Goal: Information Seeking & Learning: Learn about a topic

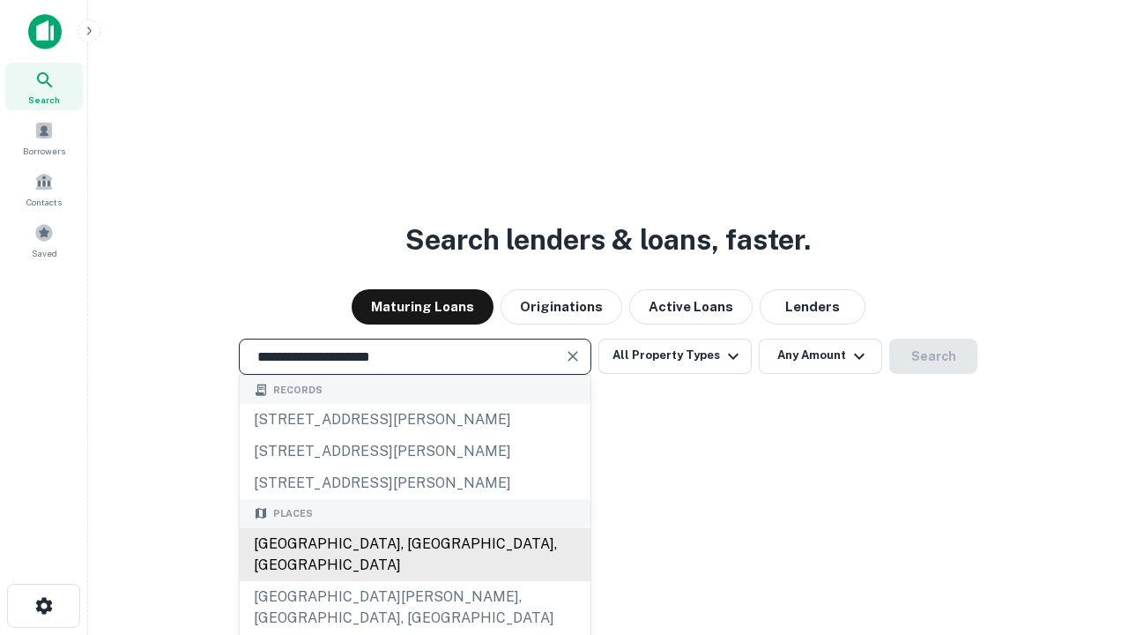
click at [414, 581] on div "[GEOGRAPHIC_DATA], [GEOGRAPHIC_DATA], [GEOGRAPHIC_DATA]" at bounding box center [415, 554] width 351 height 53
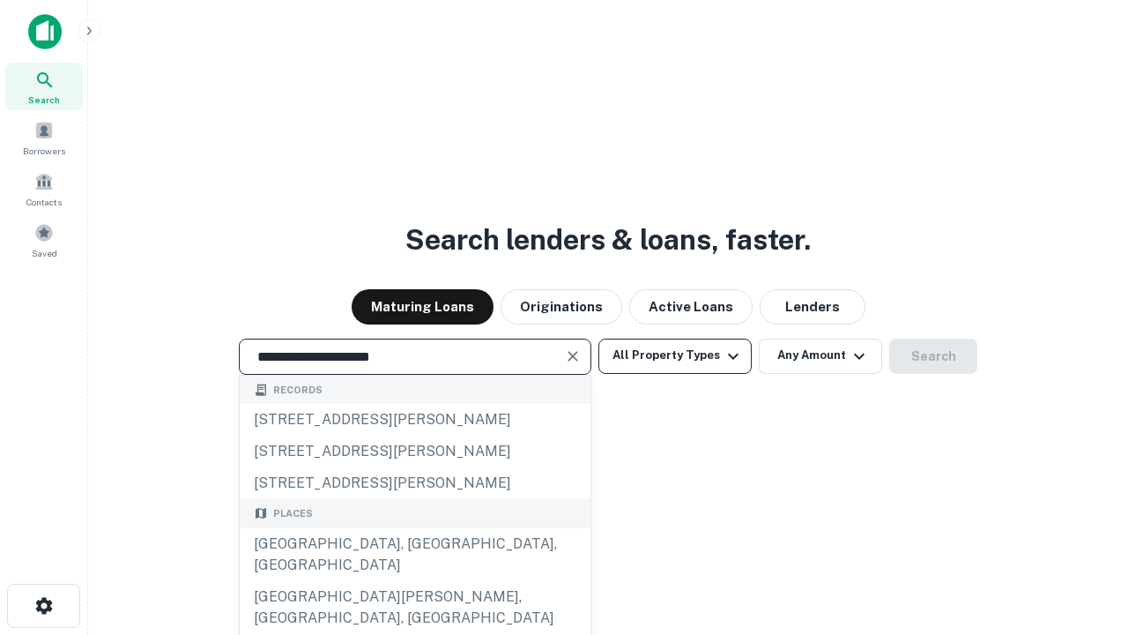
click at [675, 355] on button "All Property Types" at bounding box center [675, 356] width 153 height 35
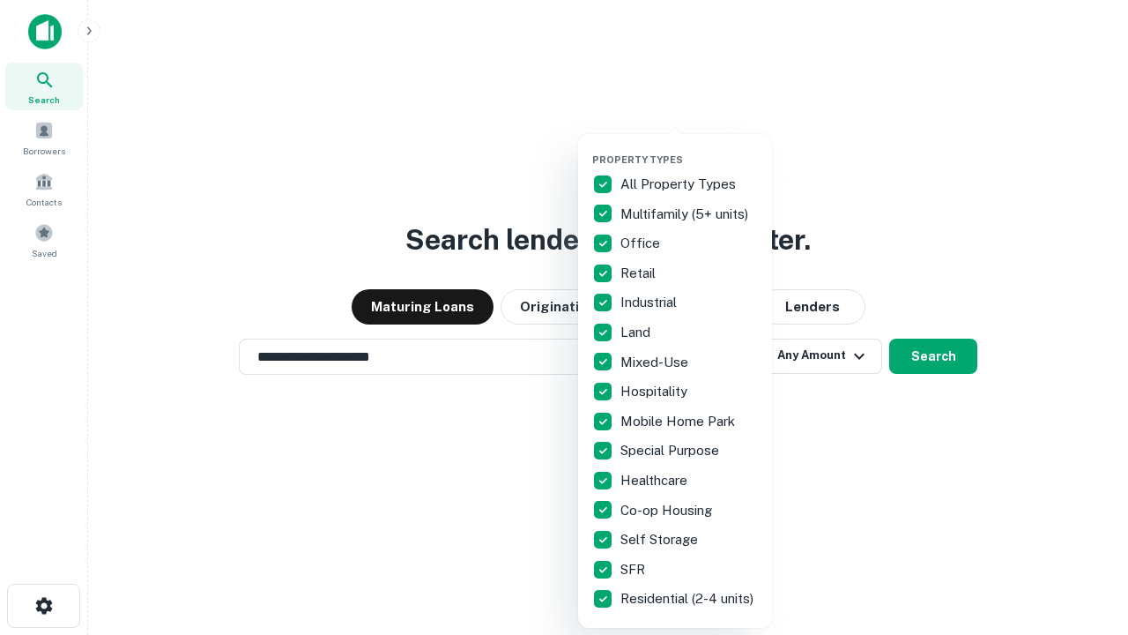
type input "**********"
click at [689, 148] on button "button" at bounding box center [689, 148] width 194 height 1
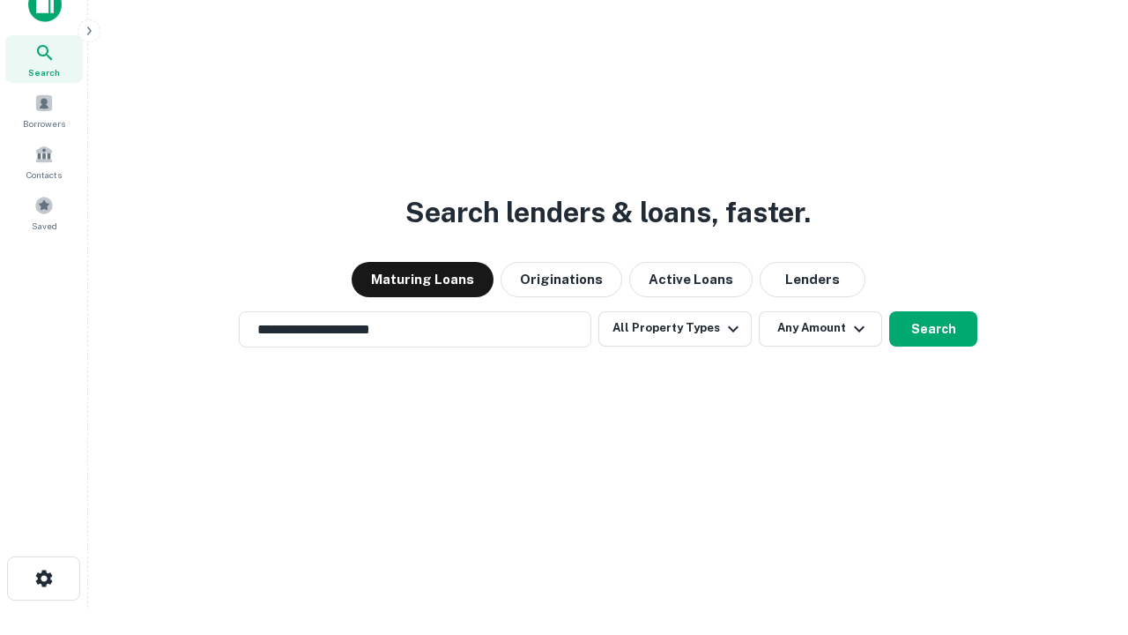
scroll to position [11, 212]
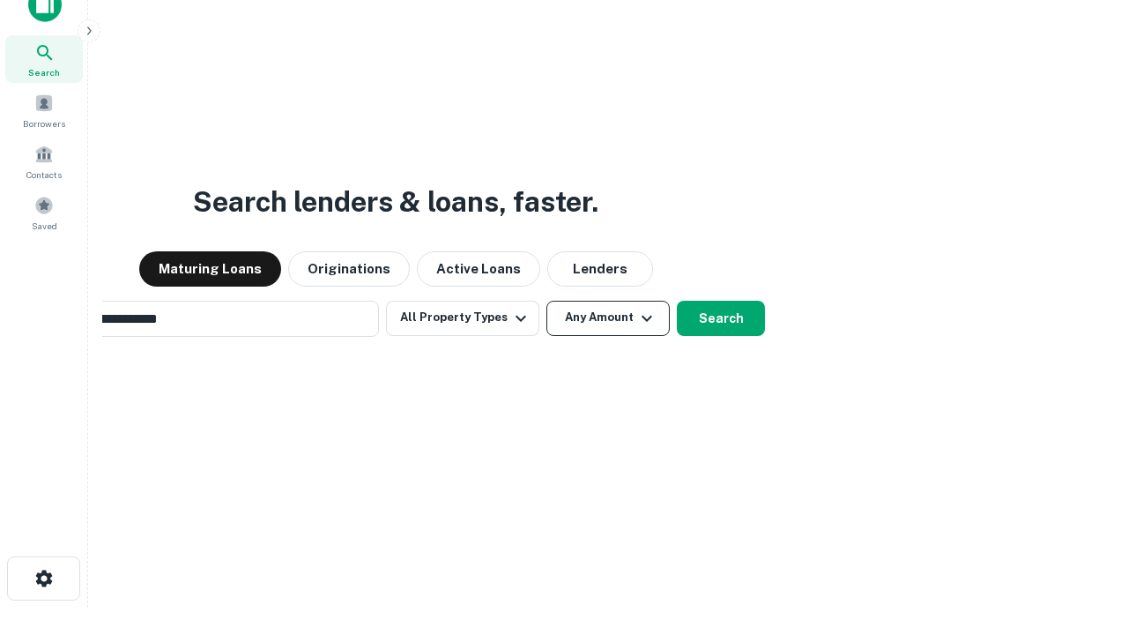
click at [547, 301] on button "Any Amount" at bounding box center [608, 318] width 123 height 35
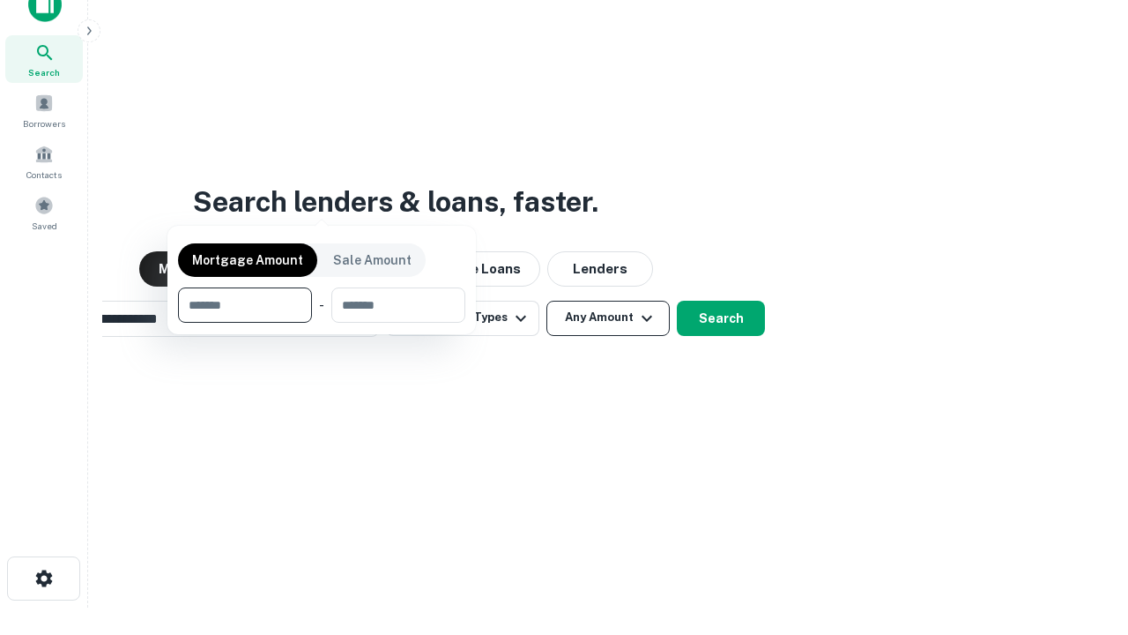
scroll to position [28, 0]
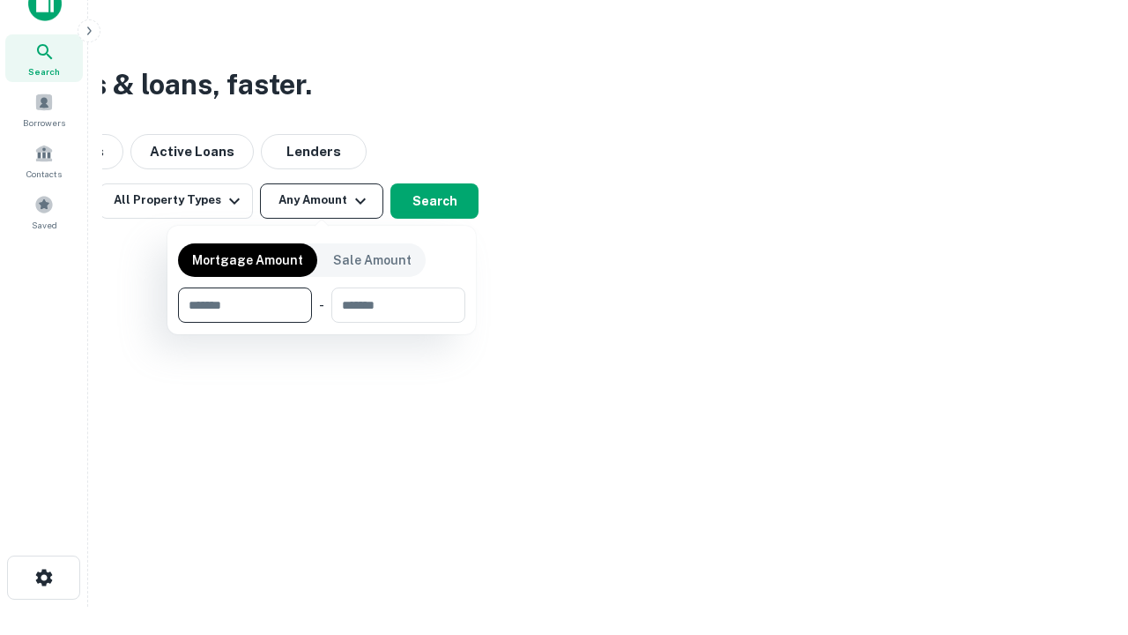
type input "*******"
click at [322, 323] on button "button" at bounding box center [321, 323] width 287 height 1
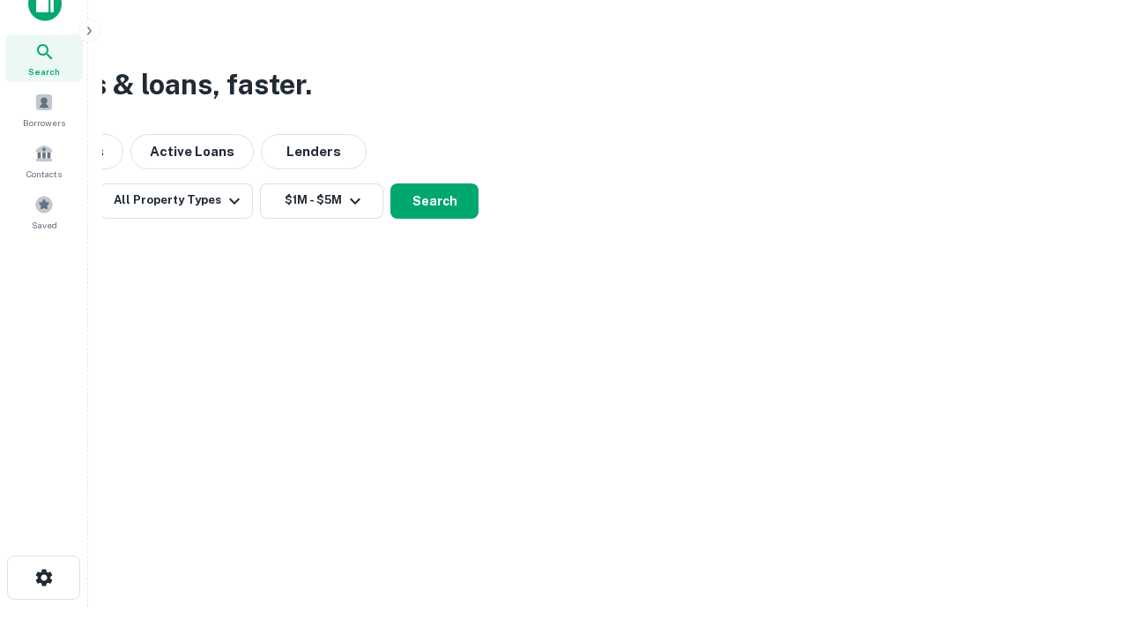
scroll to position [27, 0]
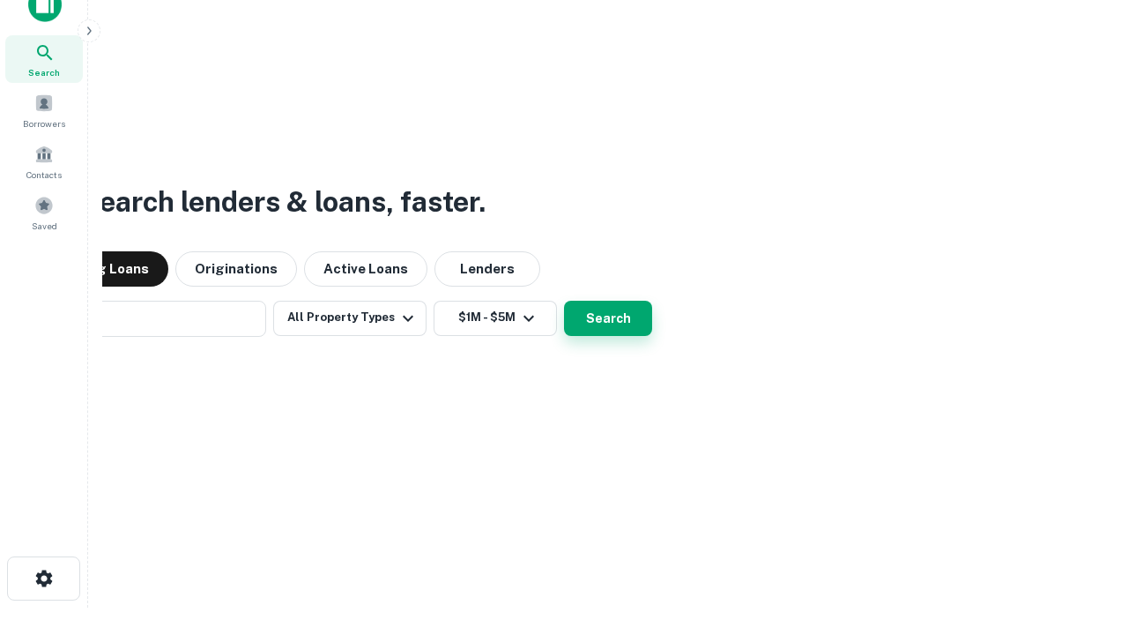
click at [564, 301] on button "Search" at bounding box center [608, 318] width 88 height 35
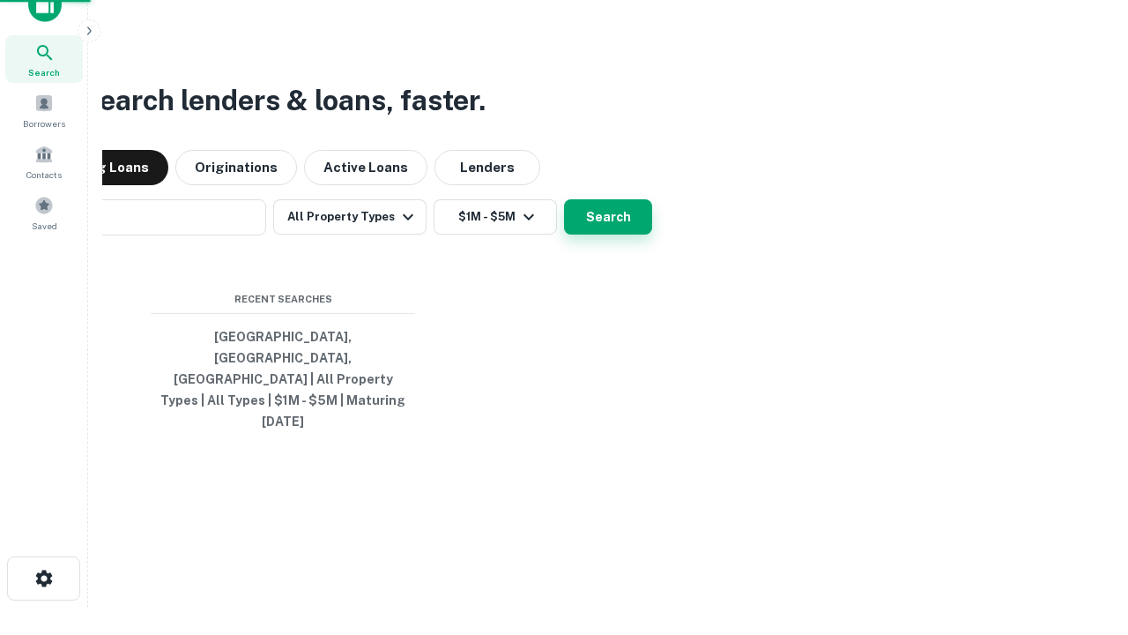
scroll to position [28, 0]
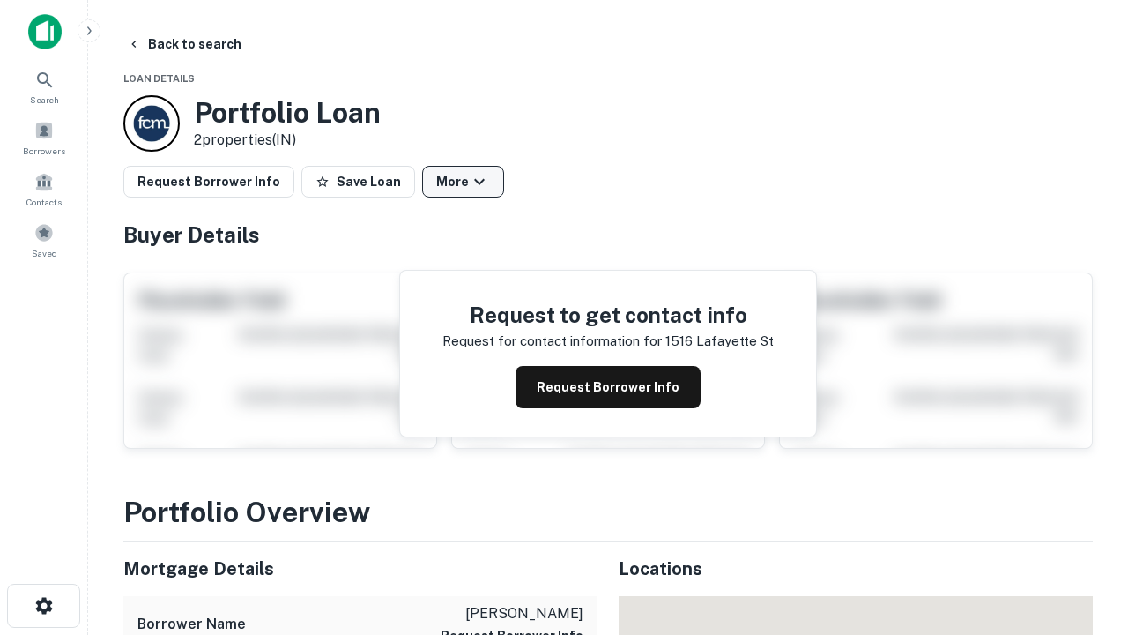
click at [463, 182] on button "More" at bounding box center [463, 182] width 82 height 32
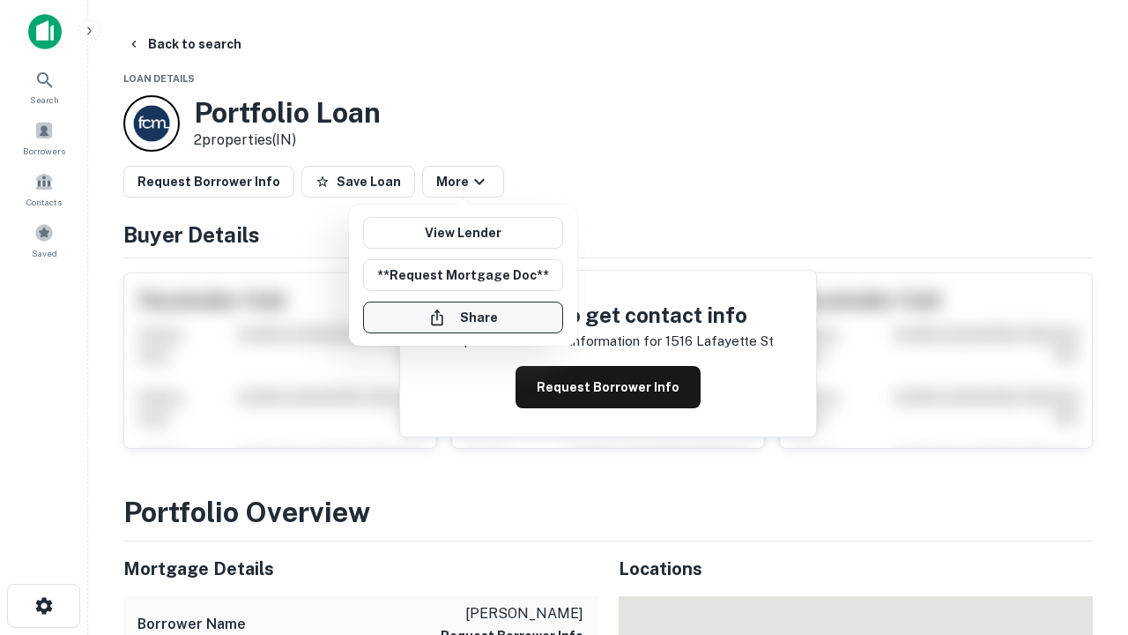
click at [463, 317] on button "Share" at bounding box center [463, 317] width 200 height 32
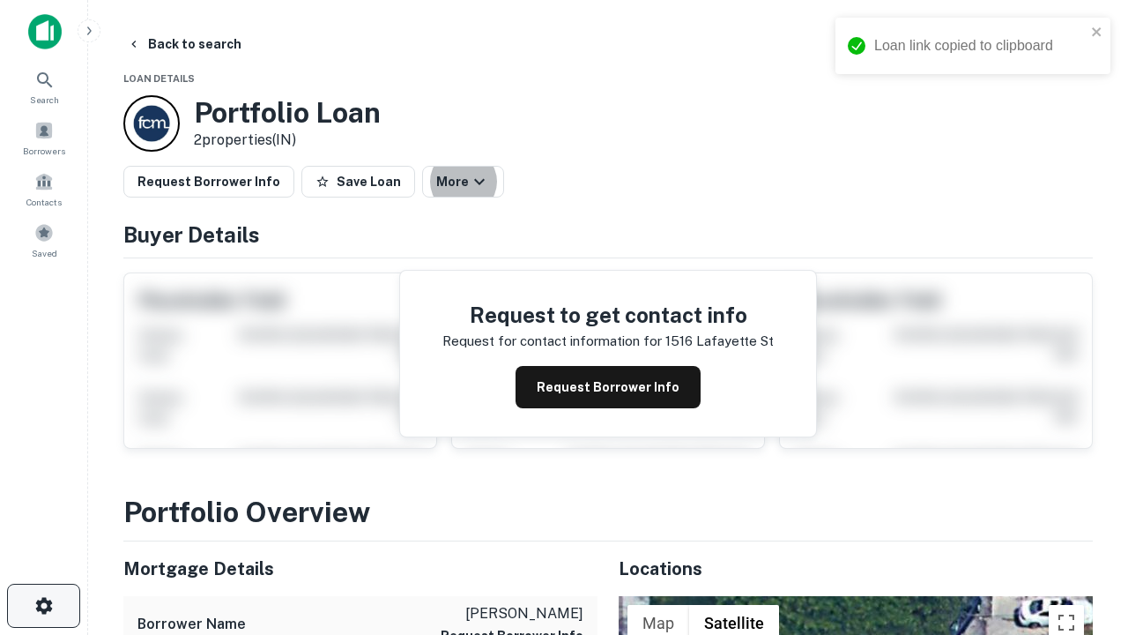
click at [43, 606] on icon "button" at bounding box center [43, 605] width 21 height 21
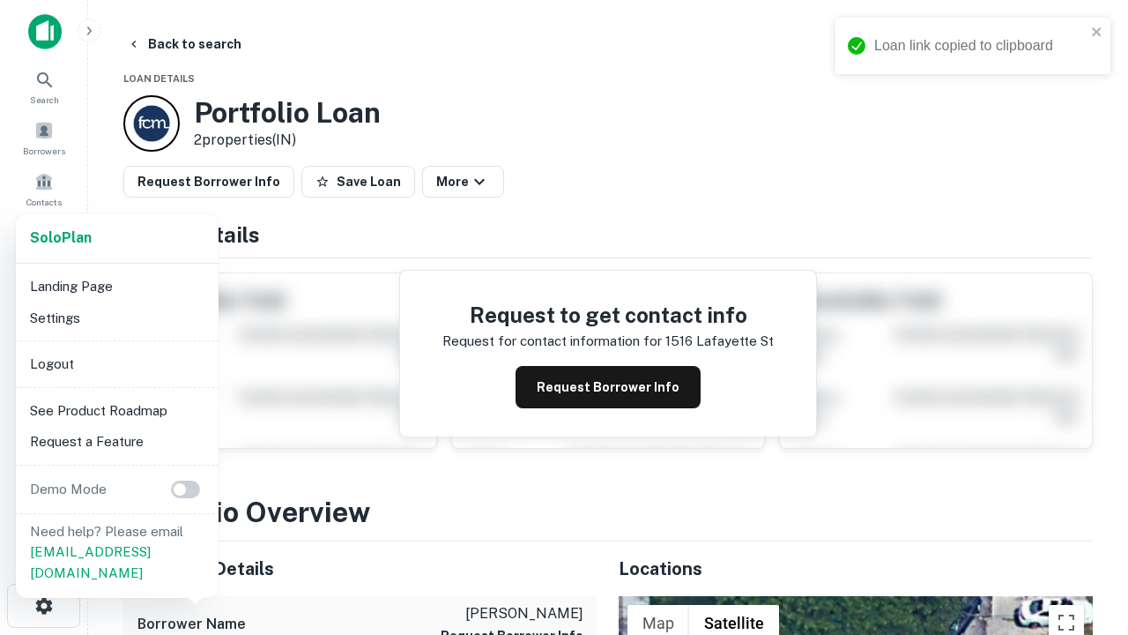
click at [116, 363] on li "Logout" at bounding box center [117, 364] width 189 height 32
